Goal: Navigation & Orientation: Understand site structure

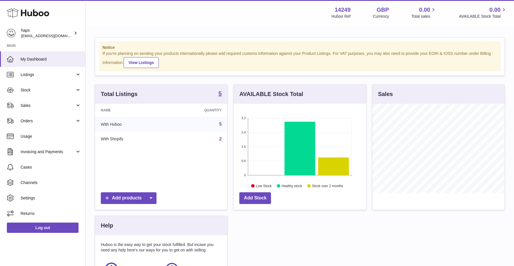
scroll to position [89, 132]
click at [42, 80] on link "Listings" at bounding box center [42, 74] width 85 height 15
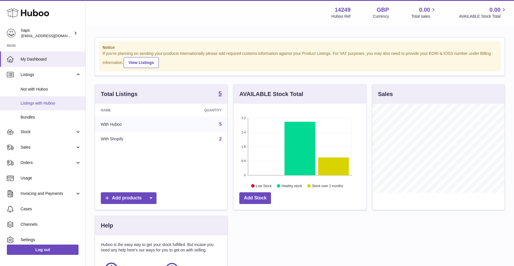
click at [41, 104] on span "Listings with Huboo" at bounding box center [51, 102] width 61 height 5
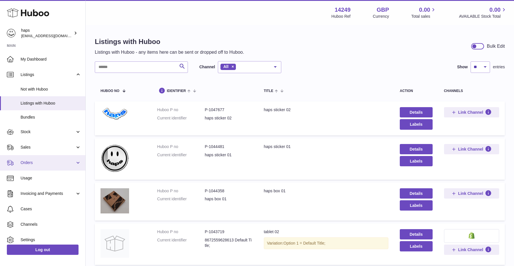
click at [35, 159] on link "Orders" at bounding box center [42, 162] width 85 height 15
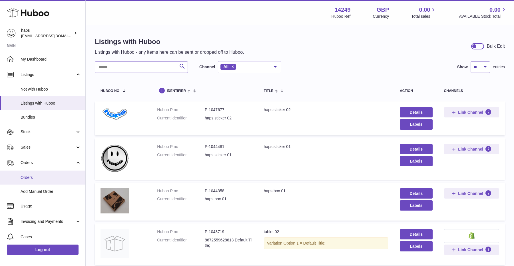
click at [34, 177] on span "Orders" at bounding box center [51, 177] width 61 height 5
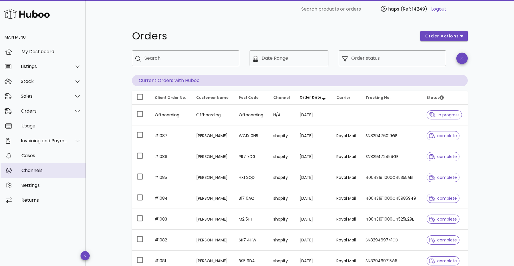
click at [39, 172] on div "Channels" at bounding box center [51, 170] width 60 height 5
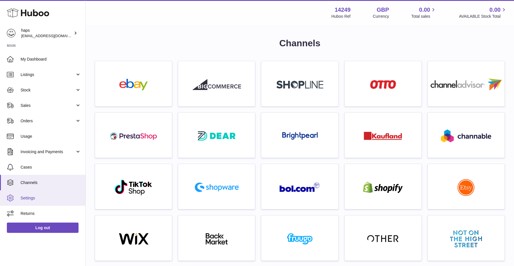
click at [38, 201] on link "Settings" at bounding box center [42, 197] width 85 height 15
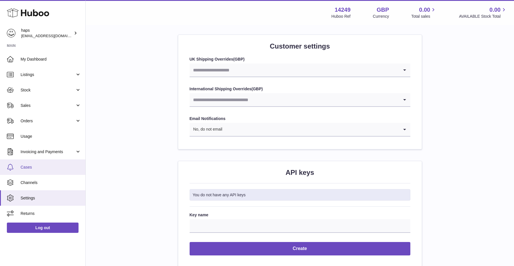
scroll to position [605, 0]
